Goal: Transaction & Acquisition: Purchase product/service

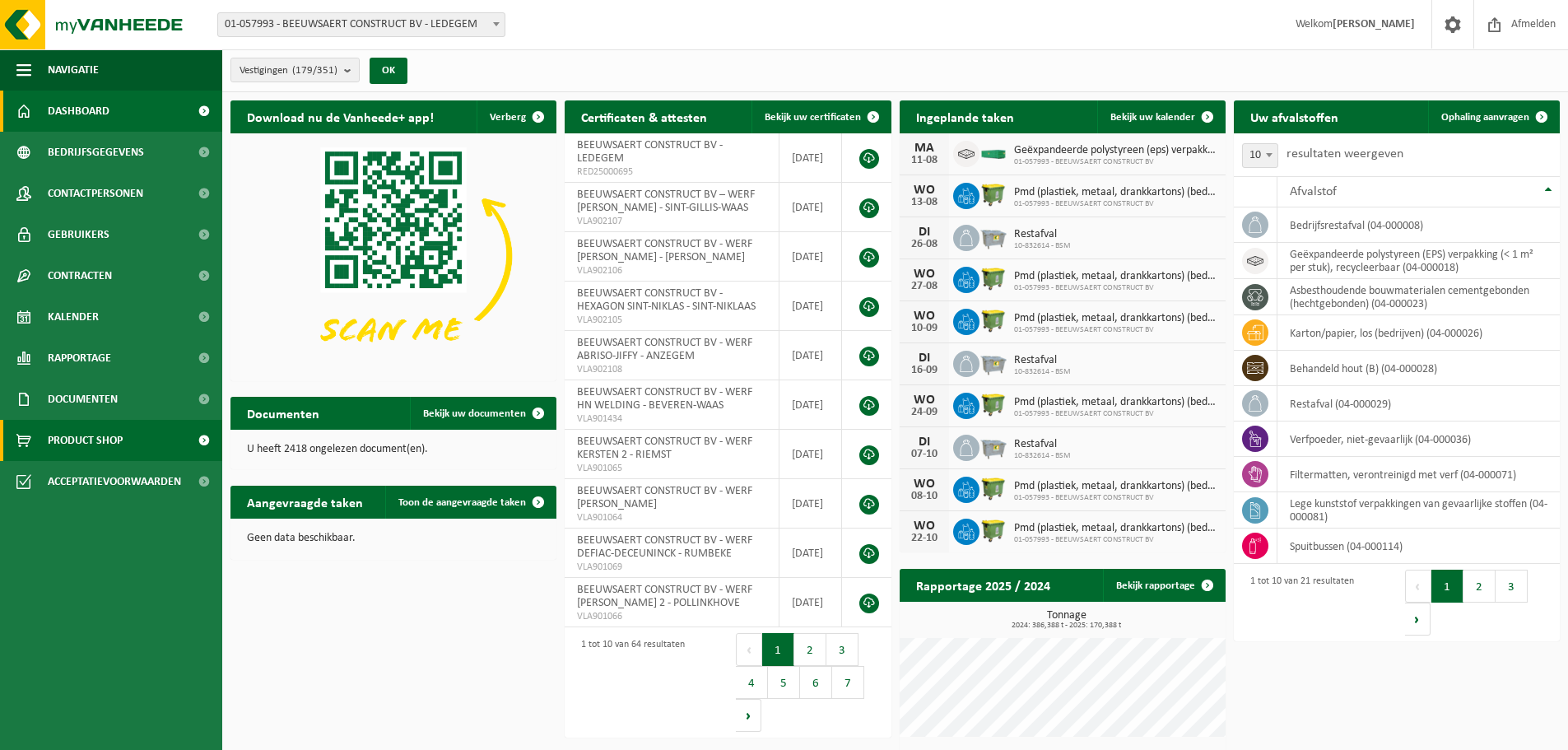
click at [103, 445] on span "Product Shop" at bounding box center [85, 440] width 75 height 41
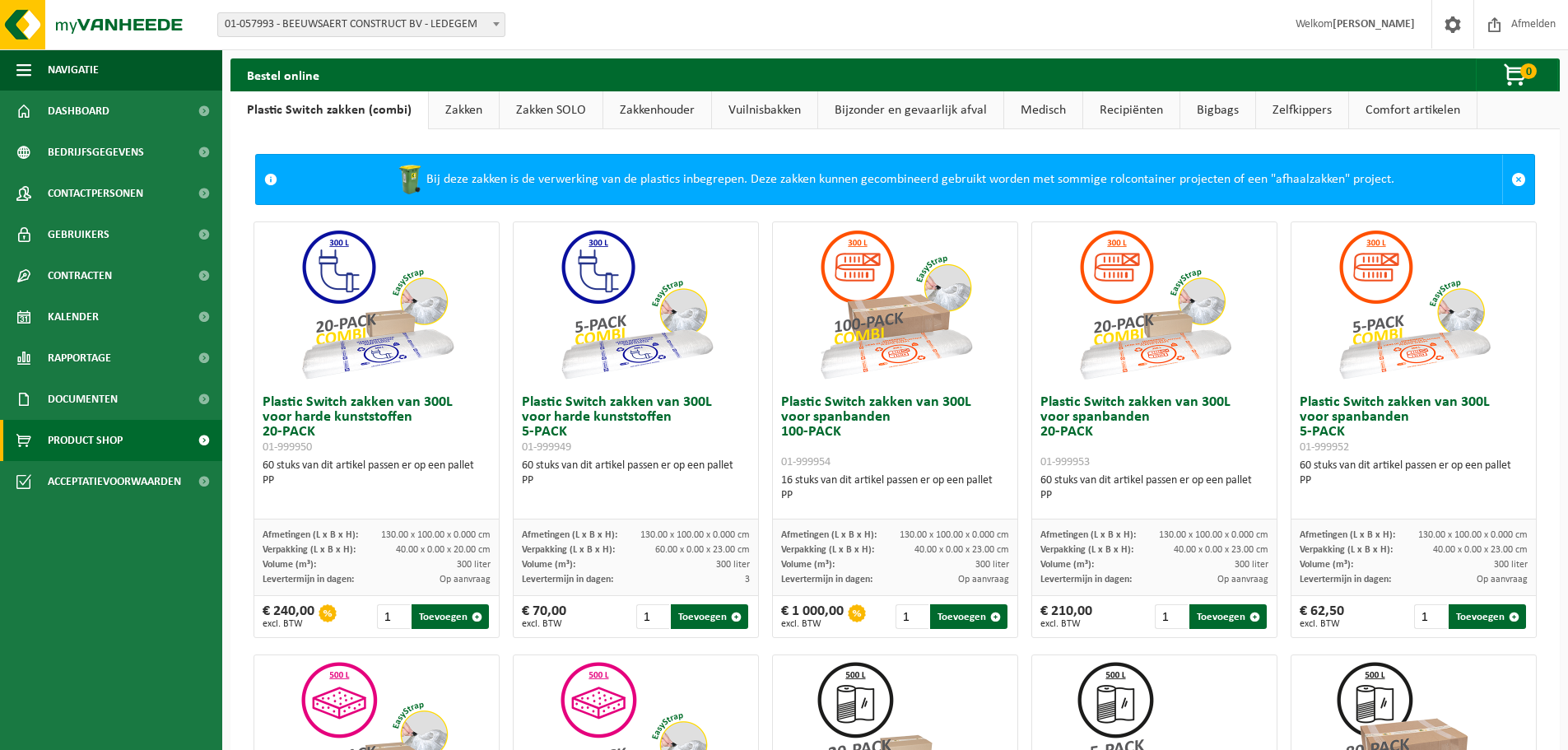
click at [533, 110] on link "Zakken SOLO" at bounding box center [550, 110] width 103 height 38
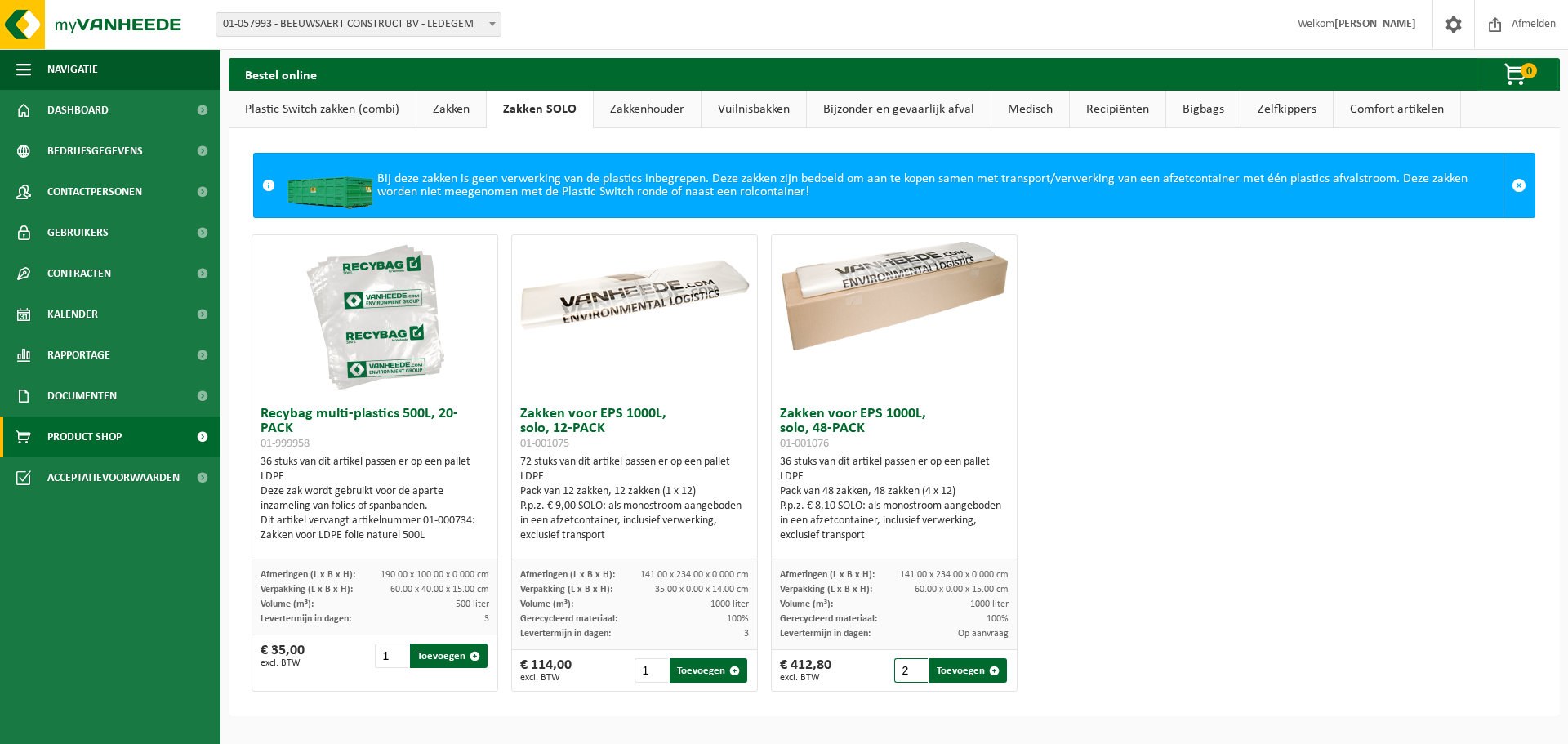
click at [909, 667] on input "2" at bounding box center [911, 670] width 34 height 24
click at [1078, 621] on div "Recybag multi-plastics 500L, 20-PACK 01-999958 36 stuks van dit artikel passen …" at bounding box center [894, 463] width 1298 height 474
click at [972, 676] on button "Toevoegen" at bounding box center [968, 670] width 78 height 24
type input "1"
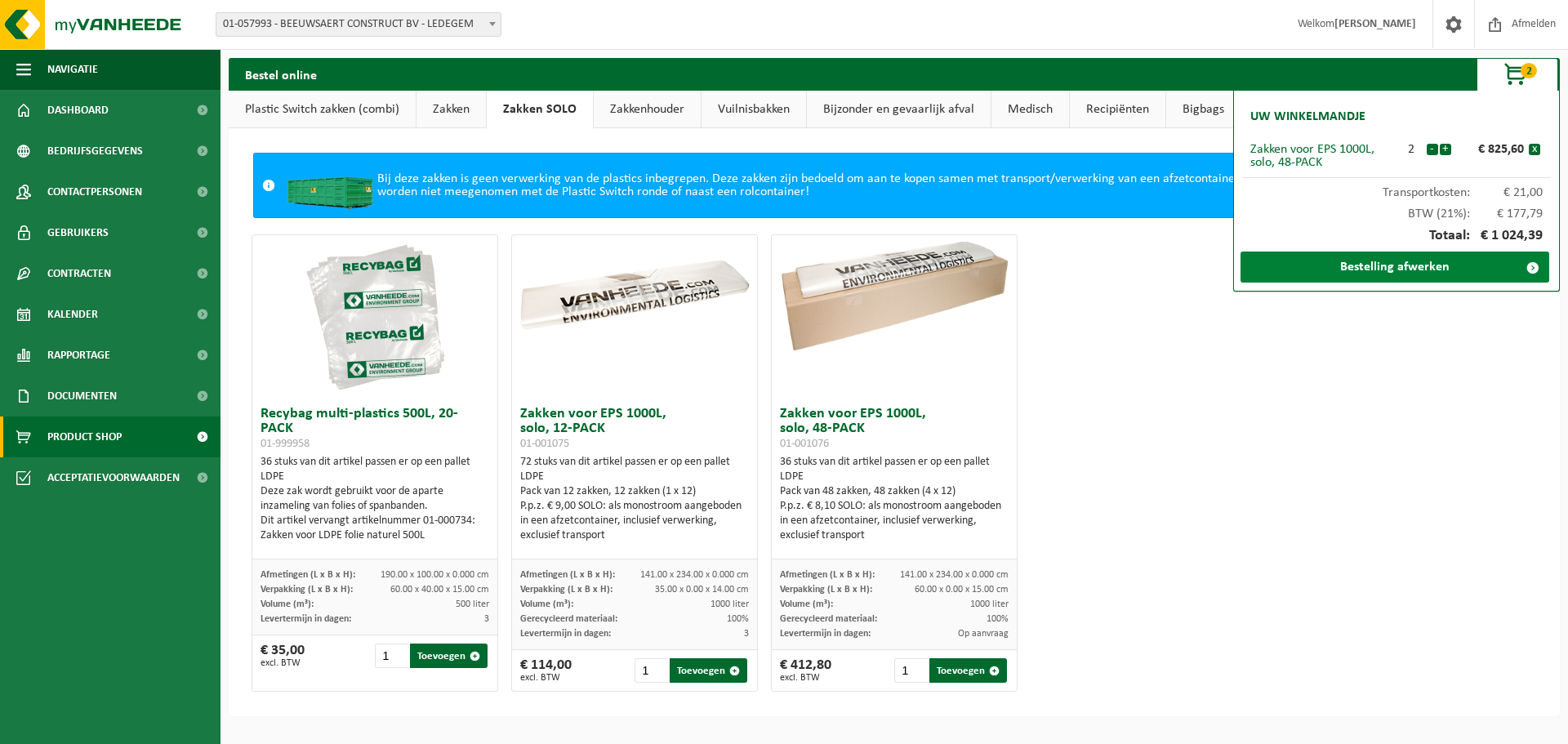
click at [1404, 264] on link "Bestelling afwerken" at bounding box center [1394, 266] width 308 height 31
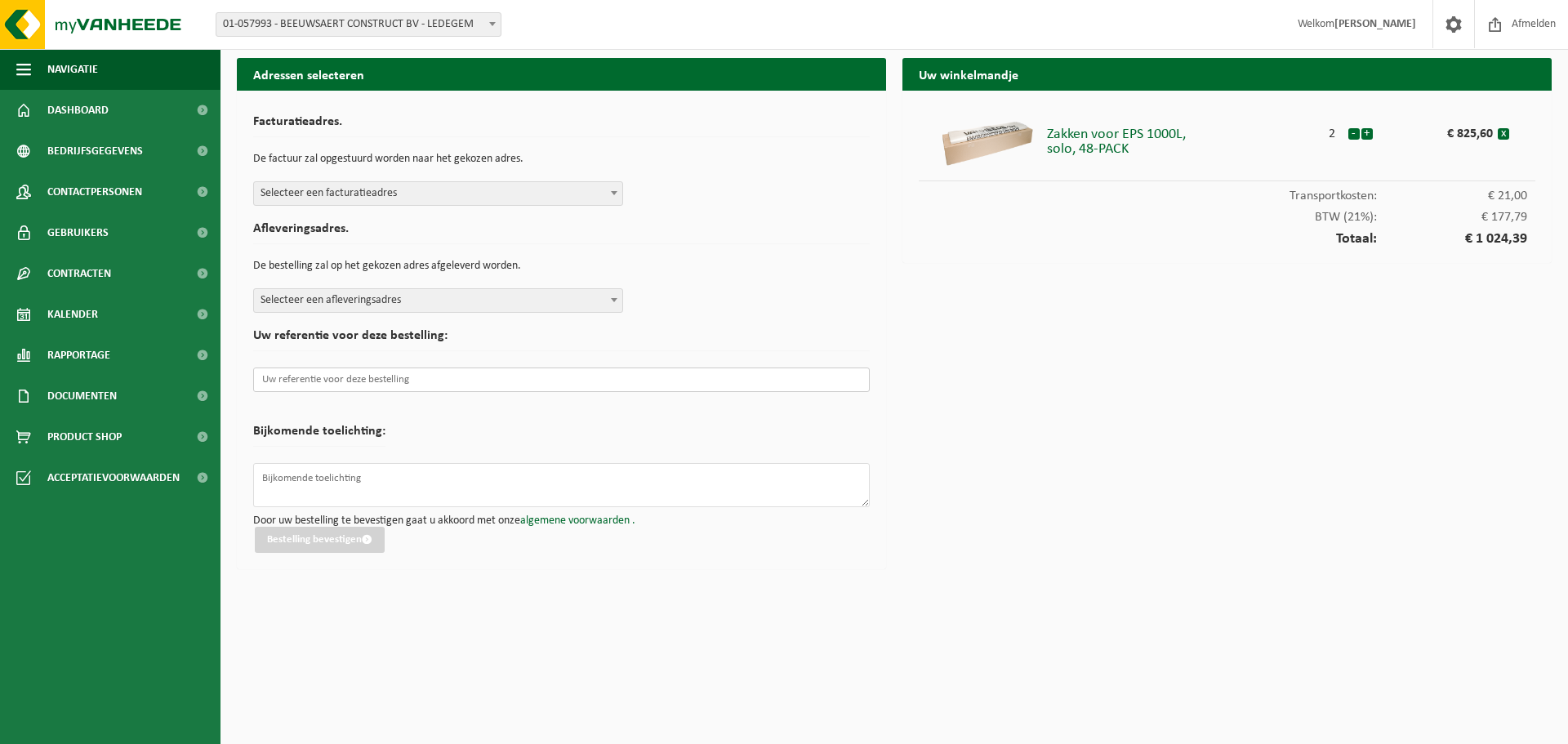
click at [453, 387] on input "text" at bounding box center [561, 379] width 617 height 24
paste input "DD-57395-9000A"
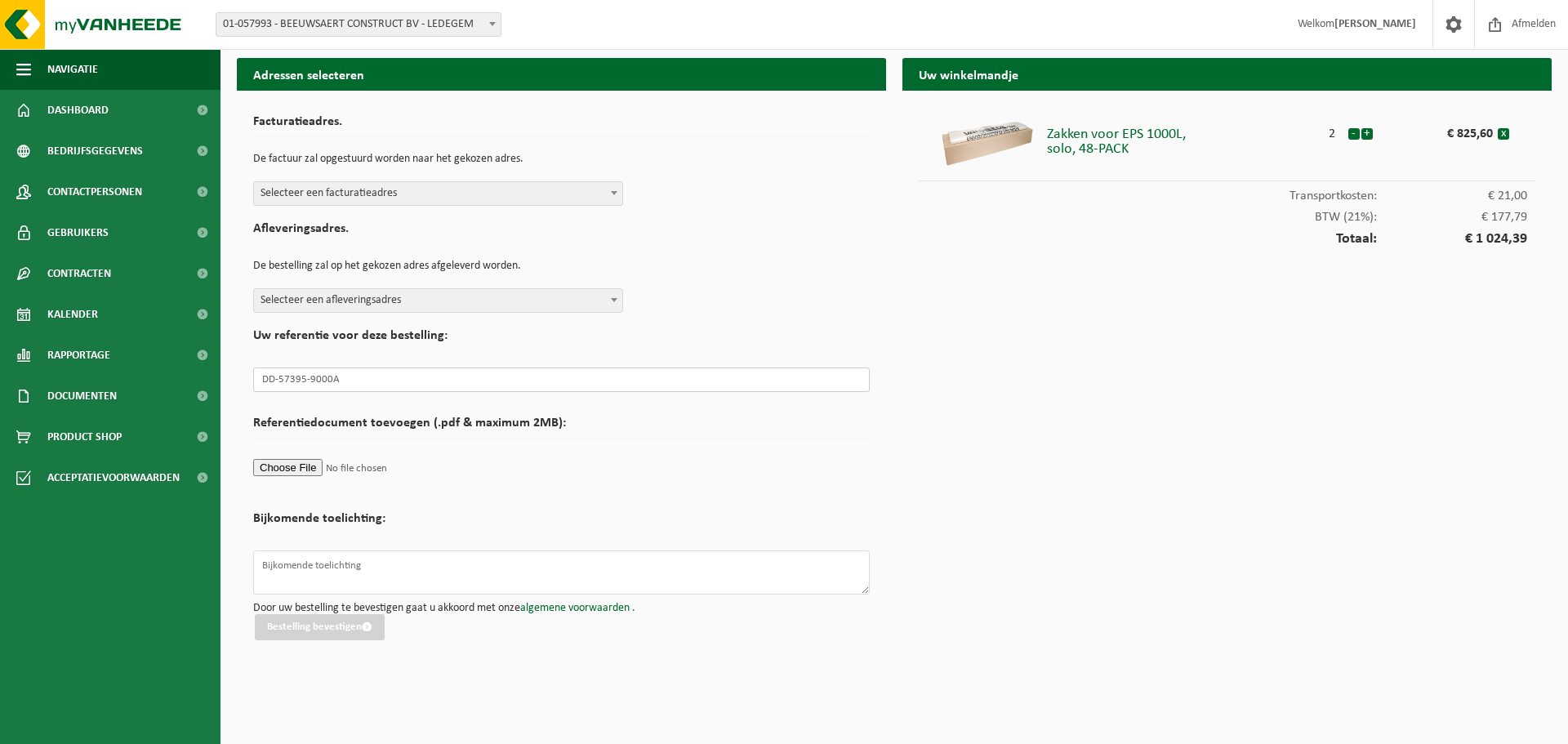
type input "DD-57395-9000A"
click at [404, 197] on span "Selecteer een facturatieadres" at bounding box center [437, 193] width 368 height 23
click at [393, 292] on span "Selecteer een afleveringsadres" at bounding box center [437, 300] width 368 height 23
click at [313, 631] on button "Bestelling bevestigen" at bounding box center [319, 627] width 130 height 26
